Goal: Transaction & Acquisition: Purchase product/service

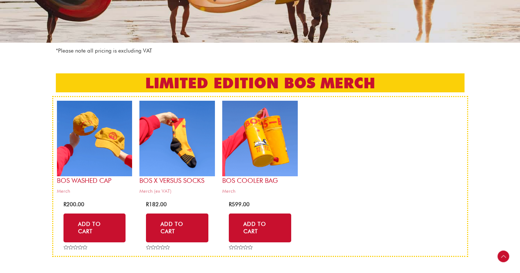
scroll to position [129, 0]
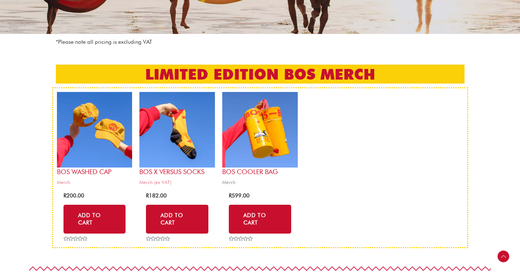
click at [267, 155] on img at bounding box center [260, 130] width 76 height 76
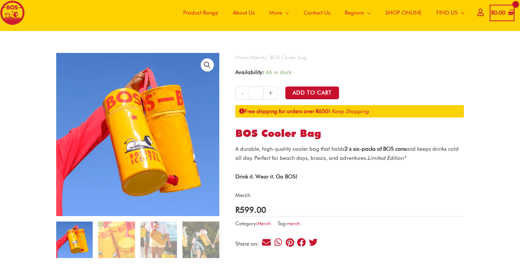
scroll to position [26, 0]
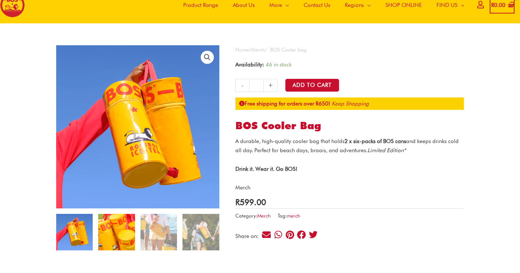
click at [122, 225] on img at bounding box center [116, 232] width 36 height 36
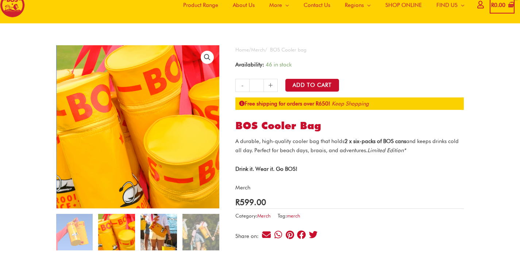
click at [163, 230] on img at bounding box center [158, 232] width 36 height 36
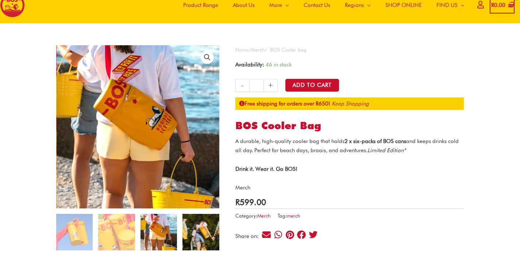
click at [205, 235] on img at bounding box center [200, 232] width 36 height 36
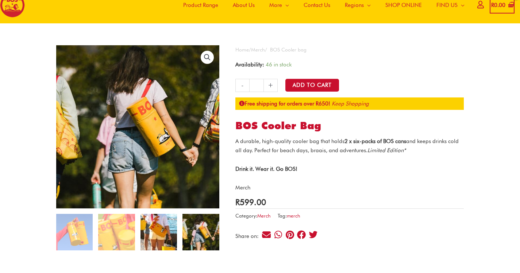
click at [156, 240] on img at bounding box center [158, 232] width 36 height 36
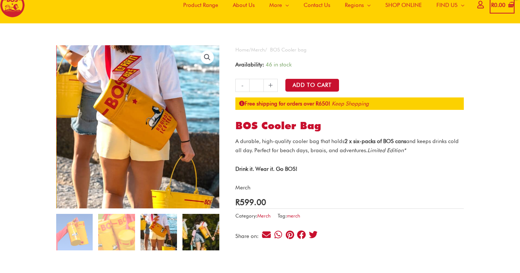
click at [201, 236] on img at bounding box center [200, 232] width 36 height 36
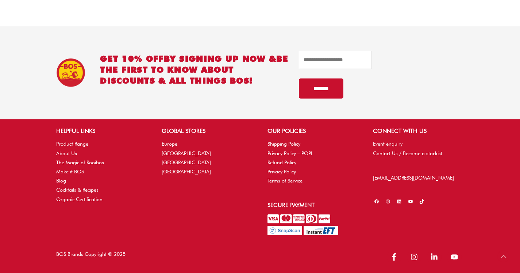
scroll to position [494, 0]
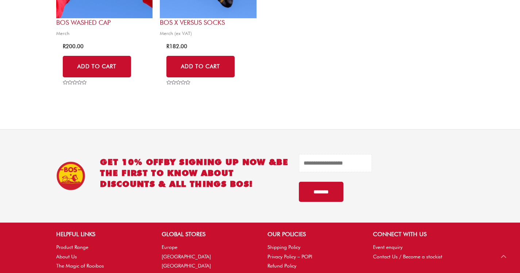
click at [325, 171] on input "email" at bounding box center [335, 163] width 73 height 18
type input "**********"
click at [329, 196] on input "*******" at bounding box center [321, 192] width 45 height 20
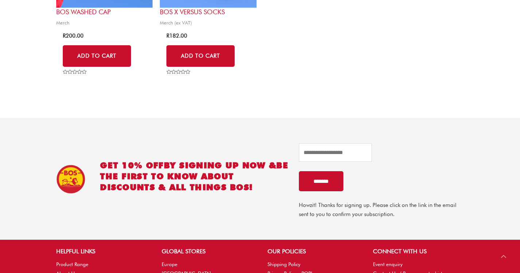
scroll to position [507, 0]
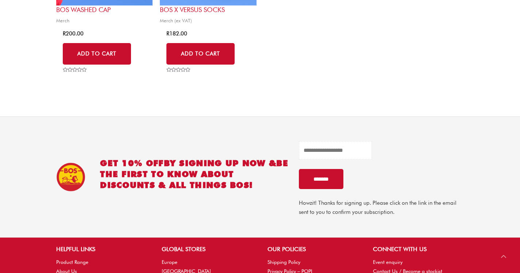
click at [330, 146] on input "email" at bounding box center [335, 150] width 73 height 18
type input "**********"
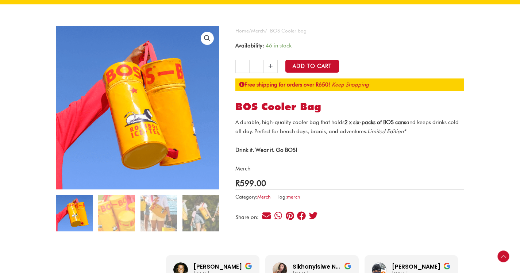
scroll to position [0, 0]
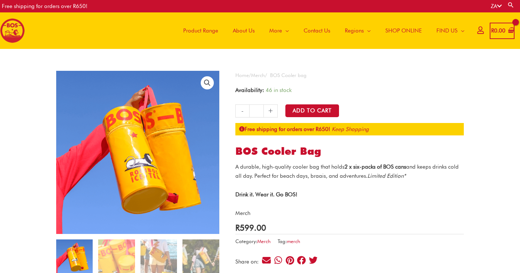
click at [296, 184] on div "A durable, high-quality cooler bag that holds 2 x six-packs of BOS cans and kee…" at bounding box center [349, 189] width 228 height 55
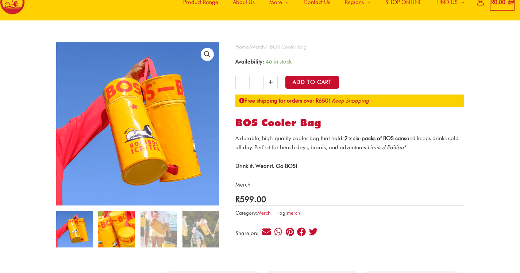
click at [126, 223] on img at bounding box center [116, 229] width 36 height 36
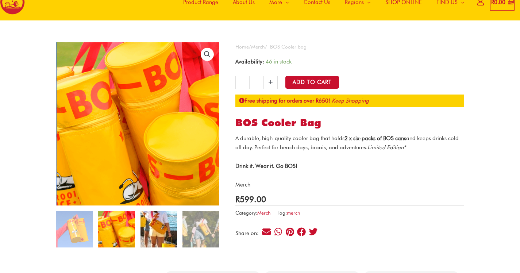
click at [154, 225] on img at bounding box center [158, 229] width 36 height 36
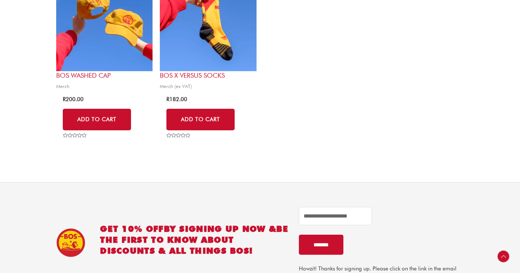
scroll to position [465, 0]
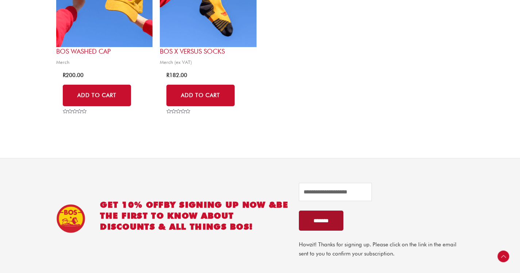
click at [331, 221] on input "*******" at bounding box center [321, 220] width 45 height 20
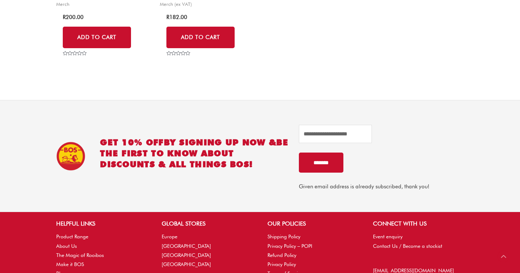
scroll to position [524, 0]
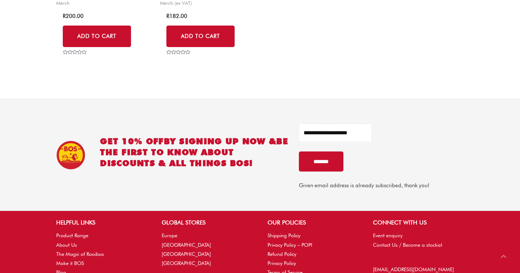
click at [363, 132] on input "**********" at bounding box center [335, 133] width 73 height 18
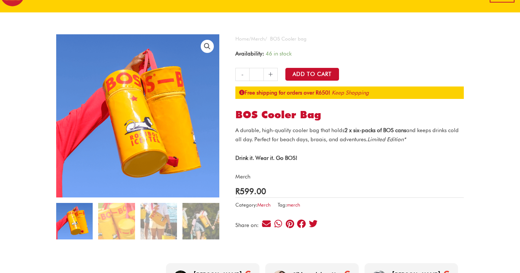
scroll to position [15, 0]
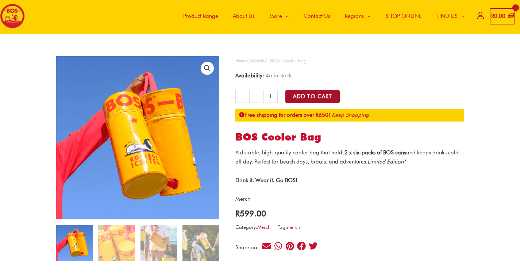
click at [326, 97] on button "Add to Cart" at bounding box center [312, 96] width 54 height 13
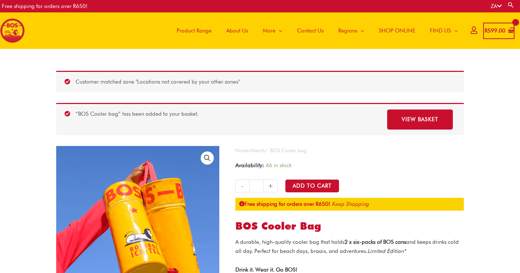
click at [399, 32] on span "SHOP ONLINE" at bounding box center [397, 31] width 36 height 22
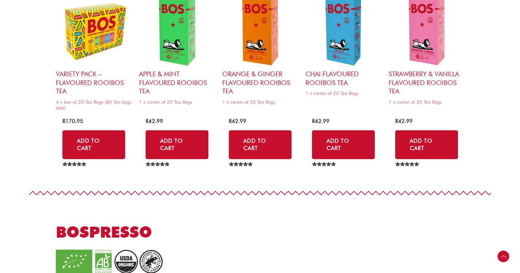
scroll to position [993, 0]
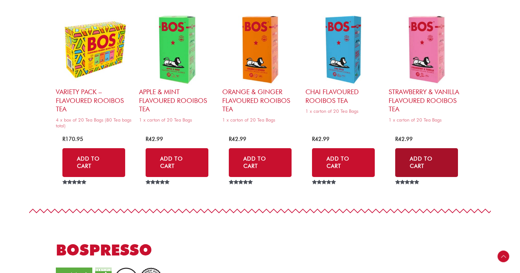
click at [413, 153] on link "Add to Cart" at bounding box center [426, 162] width 63 height 29
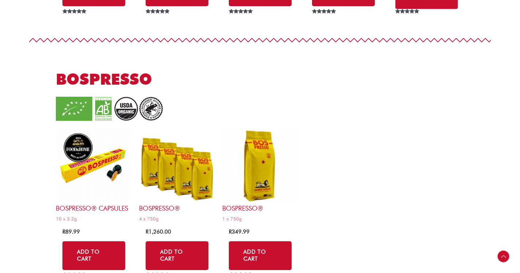
scroll to position [1301, 0]
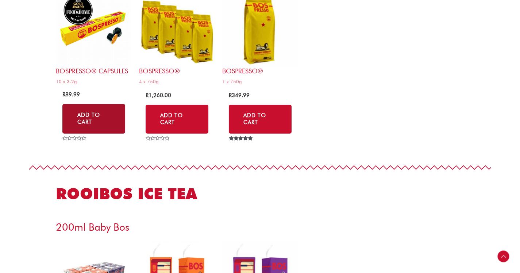
click at [92, 123] on link "Add to Cart" at bounding box center [93, 119] width 63 height 30
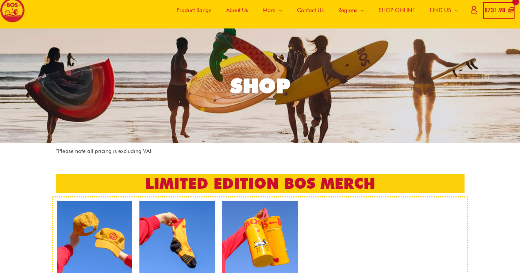
scroll to position [0, 0]
